Goal: Information Seeking & Learning: Learn about a topic

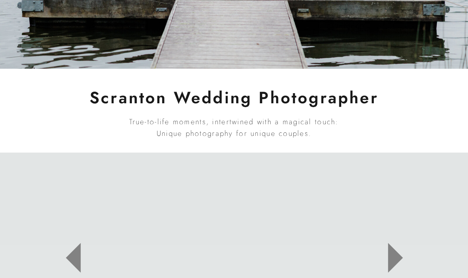
scroll to position [334, 0]
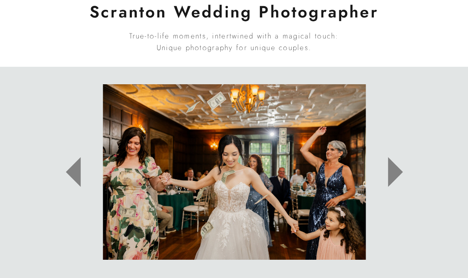
click at [388, 172] on icon at bounding box center [395, 172] width 15 height 30
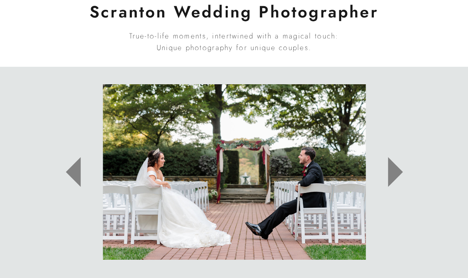
click at [388, 172] on icon at bounding box center [395, 172] width 15 height 30
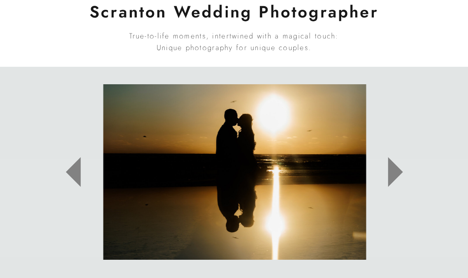
click at [388, 172] on icon at bounding box center [395, 172] width 15 height 30
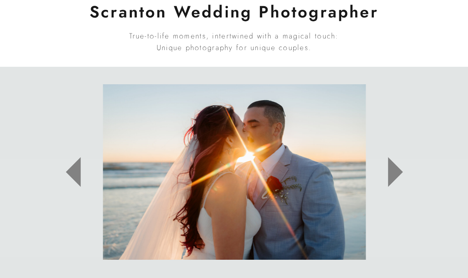
click at [388, 172] on icon at bounding box center [395, 172] width 15 height 30
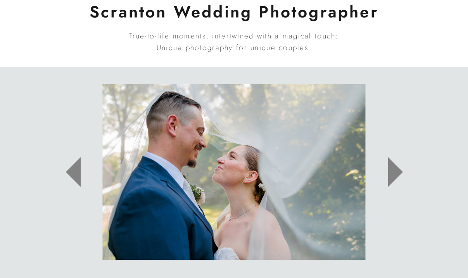
click at [388, 172] on icon at bounding box center [395, 172] width 15 height 30
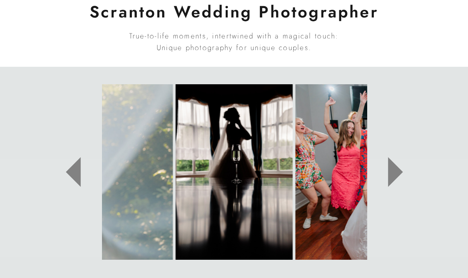
click at [388, 172] on icon at bounding box center [395, 172] width 15 height 30
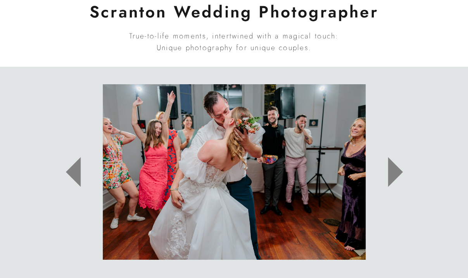
click at [388, 172] on icon at bounding box center [395, 172] width 15 height 30
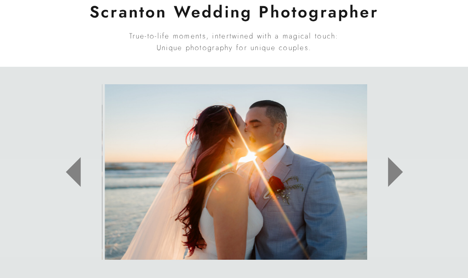
click at [388, 172] on icon at bounding box center [395, 172] width 15 height 30
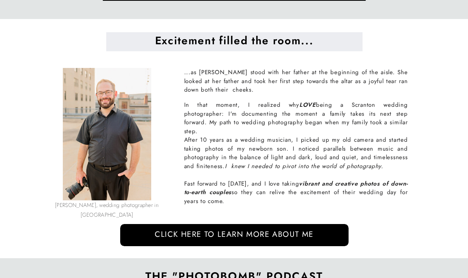
scroll to position [590, 0]
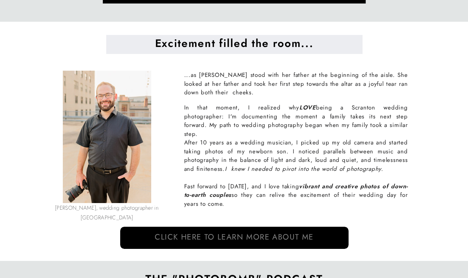
click at [261, 234] on nav "Click here to learn more about me" at bounding box center [234, 237] width 217 height 22
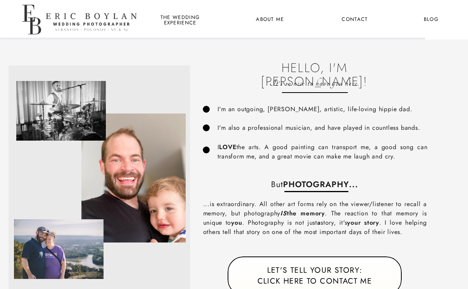
click at [183, 21] on nav "the wedding experience" at bounding box center [180, 20] width 42 height 10
